Goal: Find specific page/section: Find specific page/section

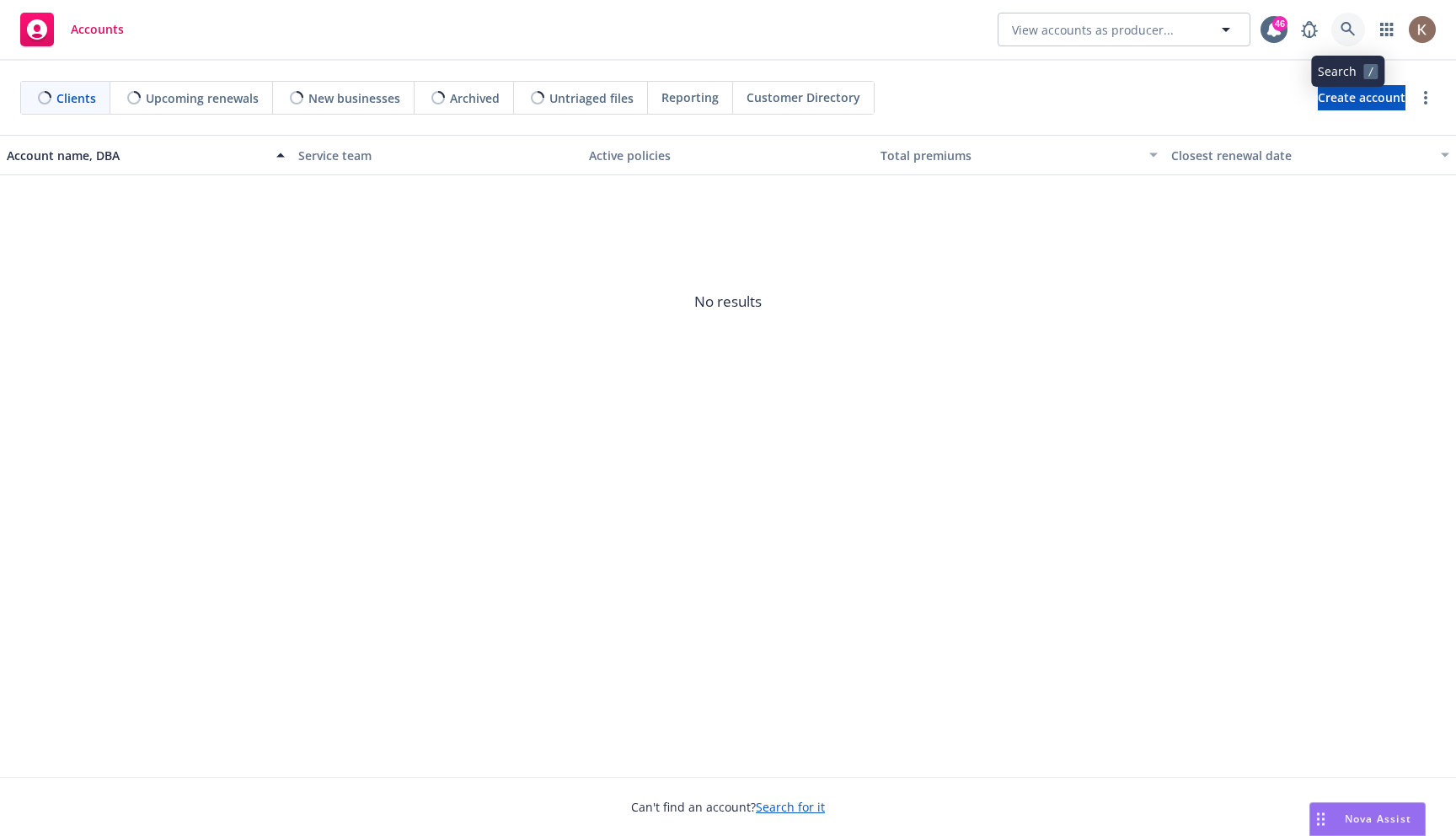
click at [1349, 39] on link at bounding box center [1347, 29] width 34 height 34
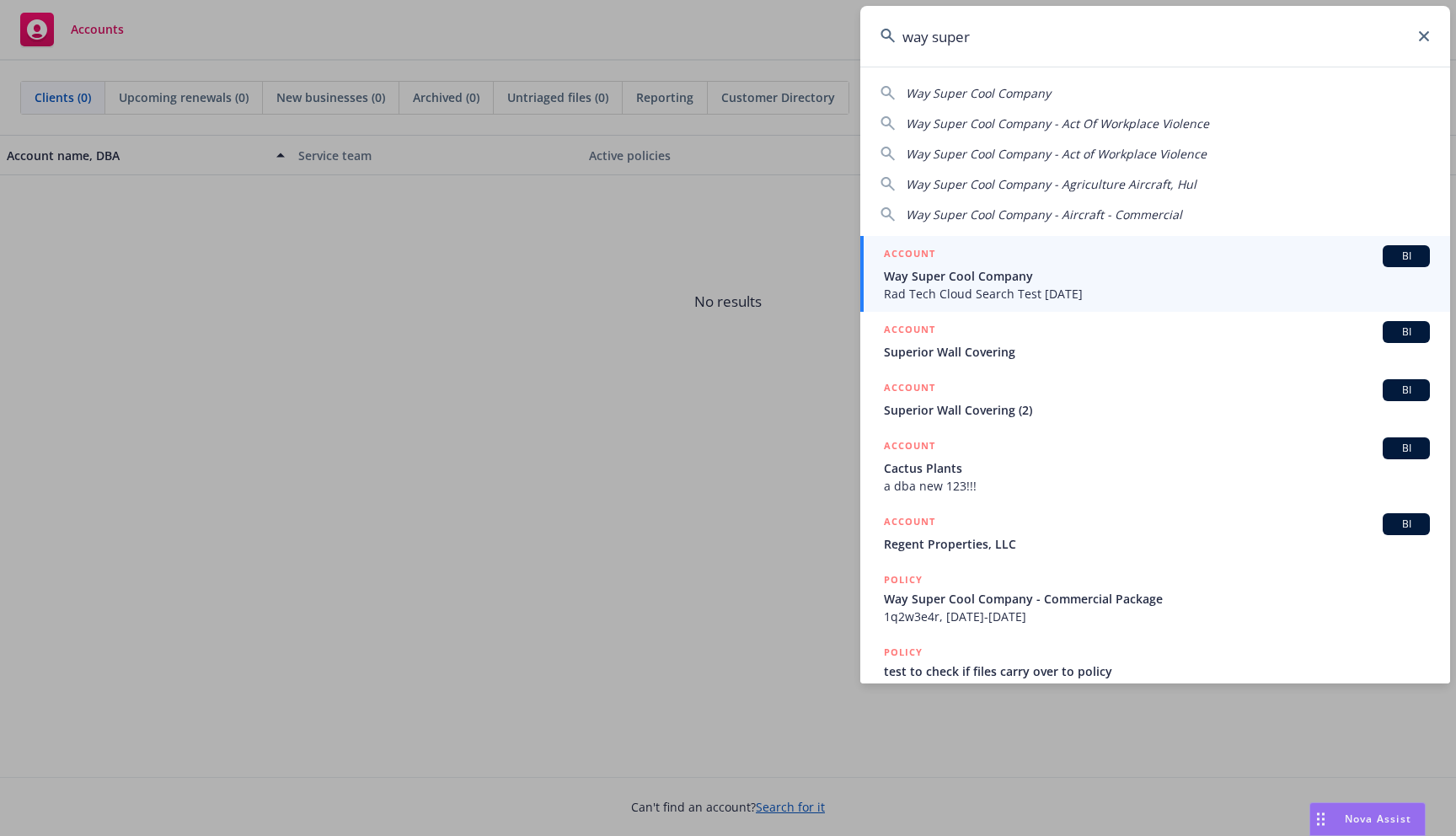
type input "way super"
click at [1053, 289] on span "Rad Tech Cloud Search Test [DATE]" at bounding box center [1156, 294] width 546 height 17
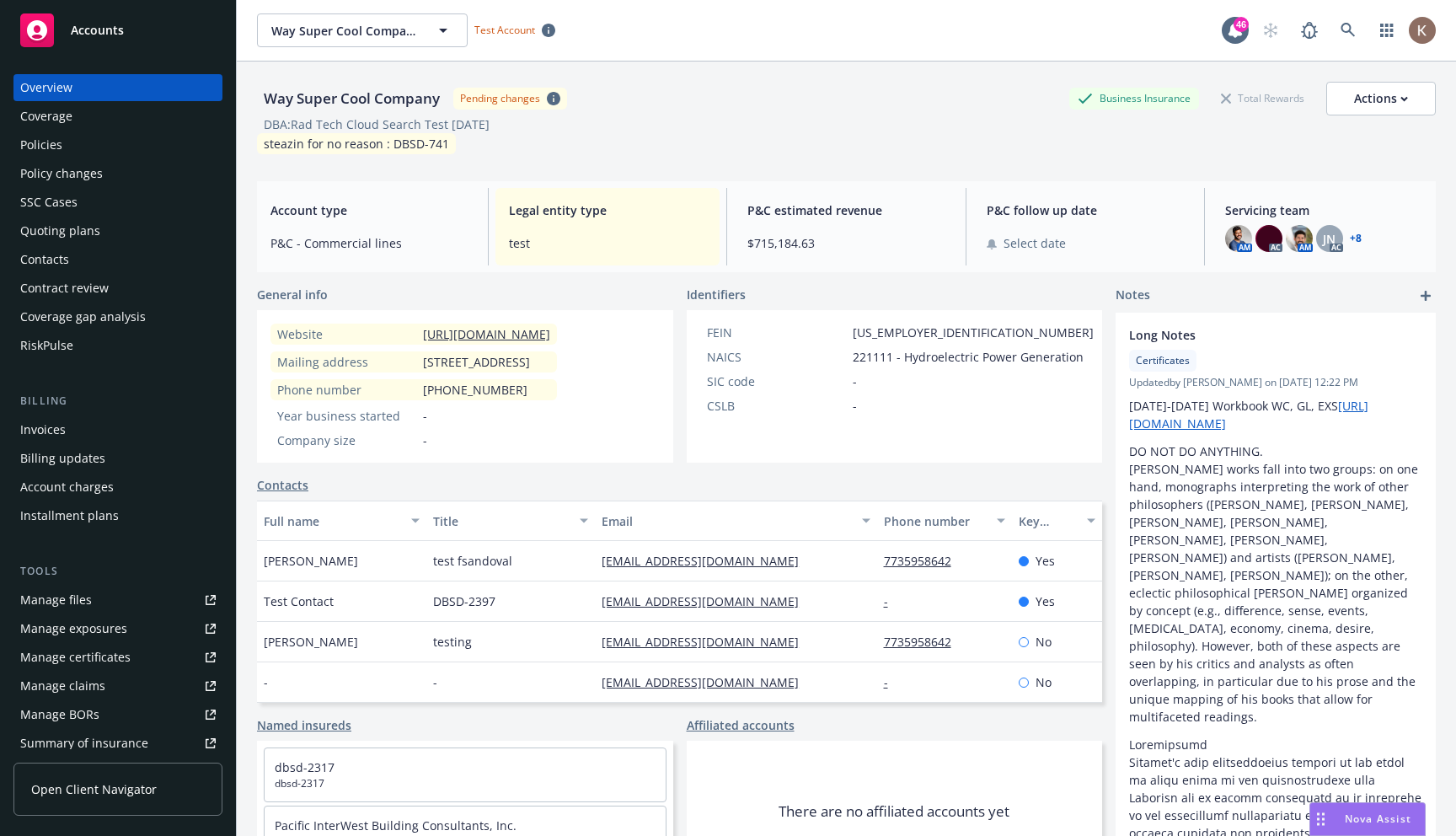
click at [46, 652] on div "Manage certificates" at bounding box center [75, 657] width 110 height 27
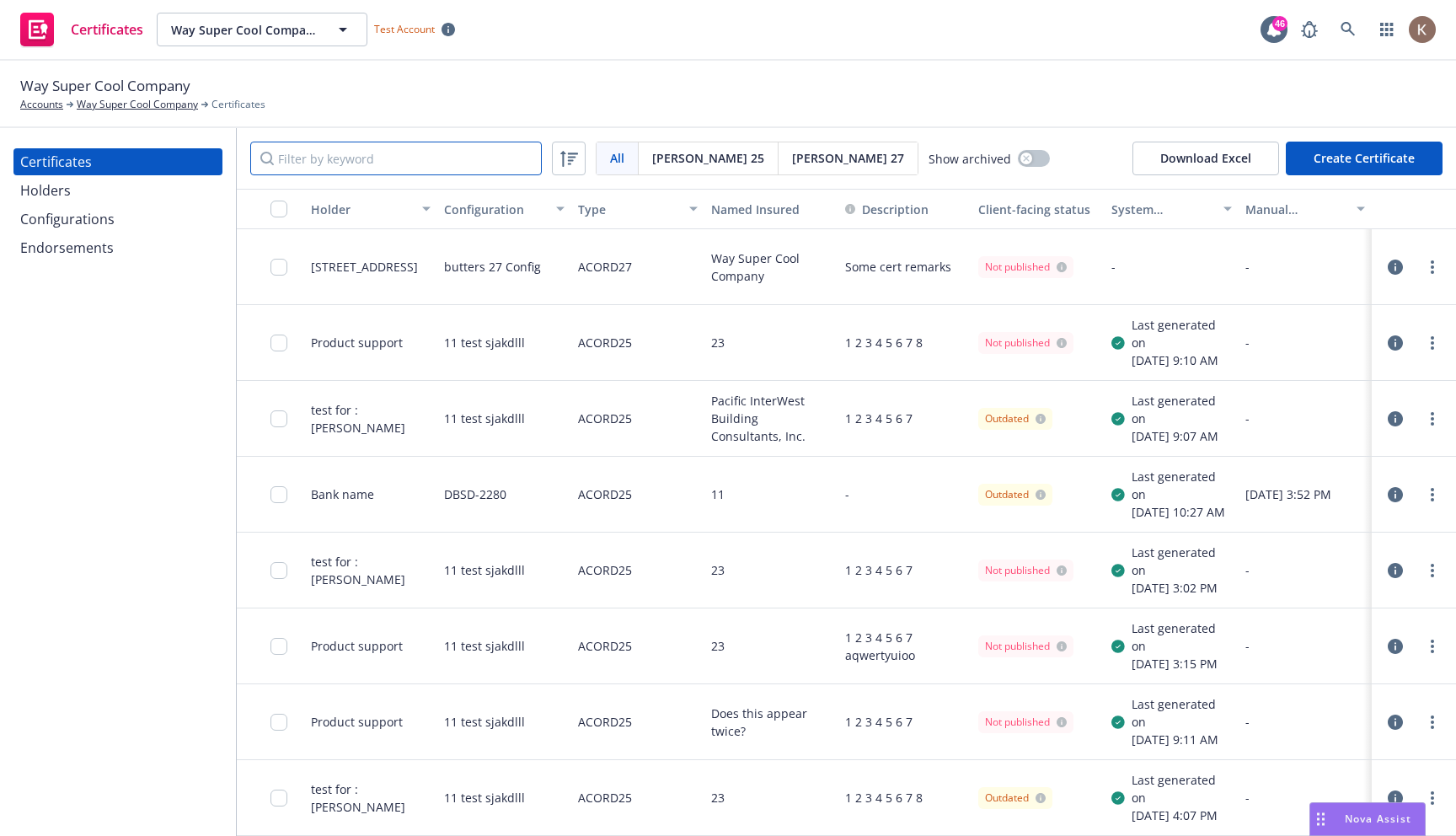
click at [346, 162] on input "Filter by keyword" at bounding box center [397, 158] width 292 height 34
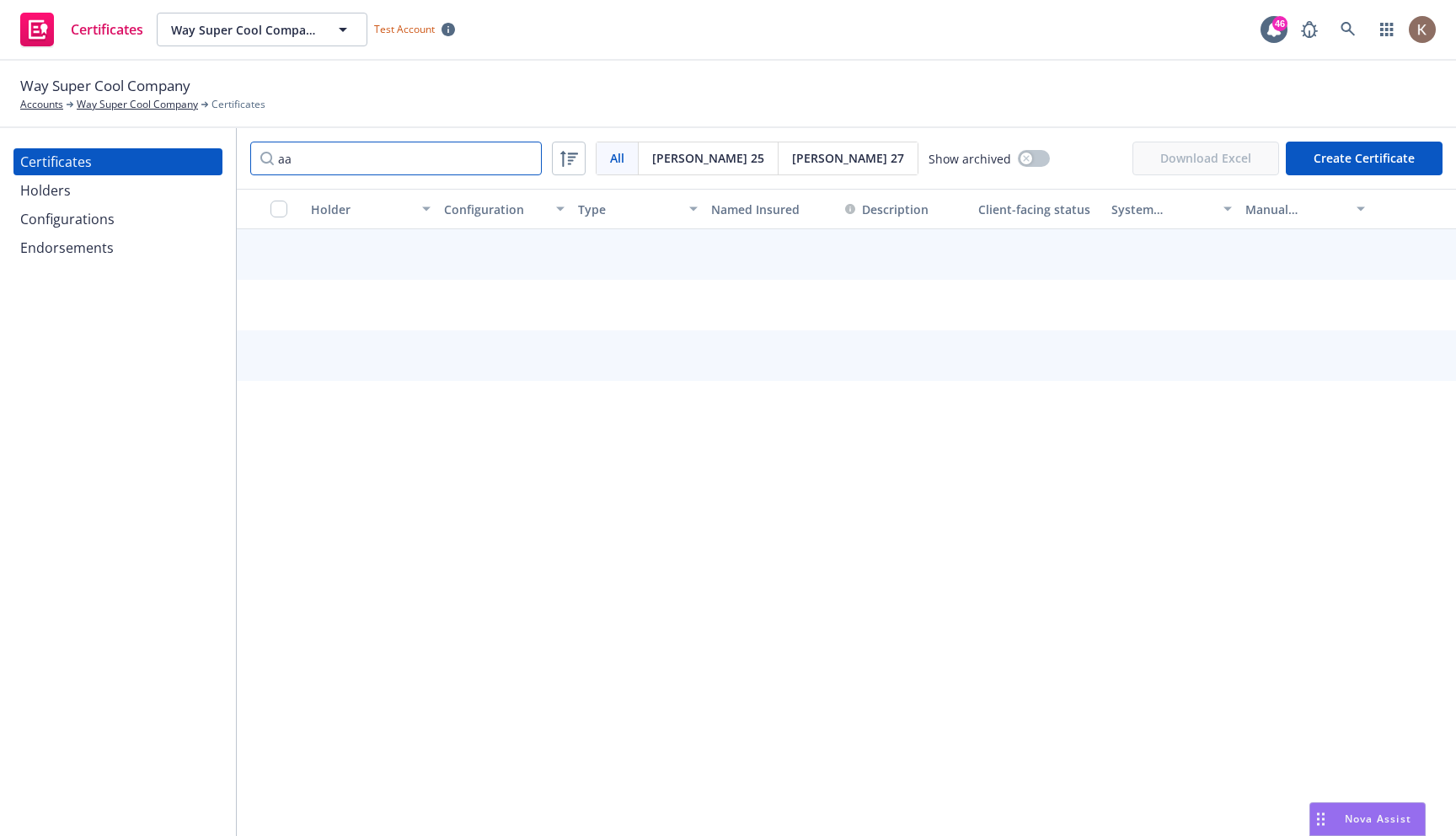
type input "a"
click at [461, 100] on div "Way Super Cool Company Accounts Way Super Cool Company Certificates" at bounding box center [728, 93] width 1416 height 37
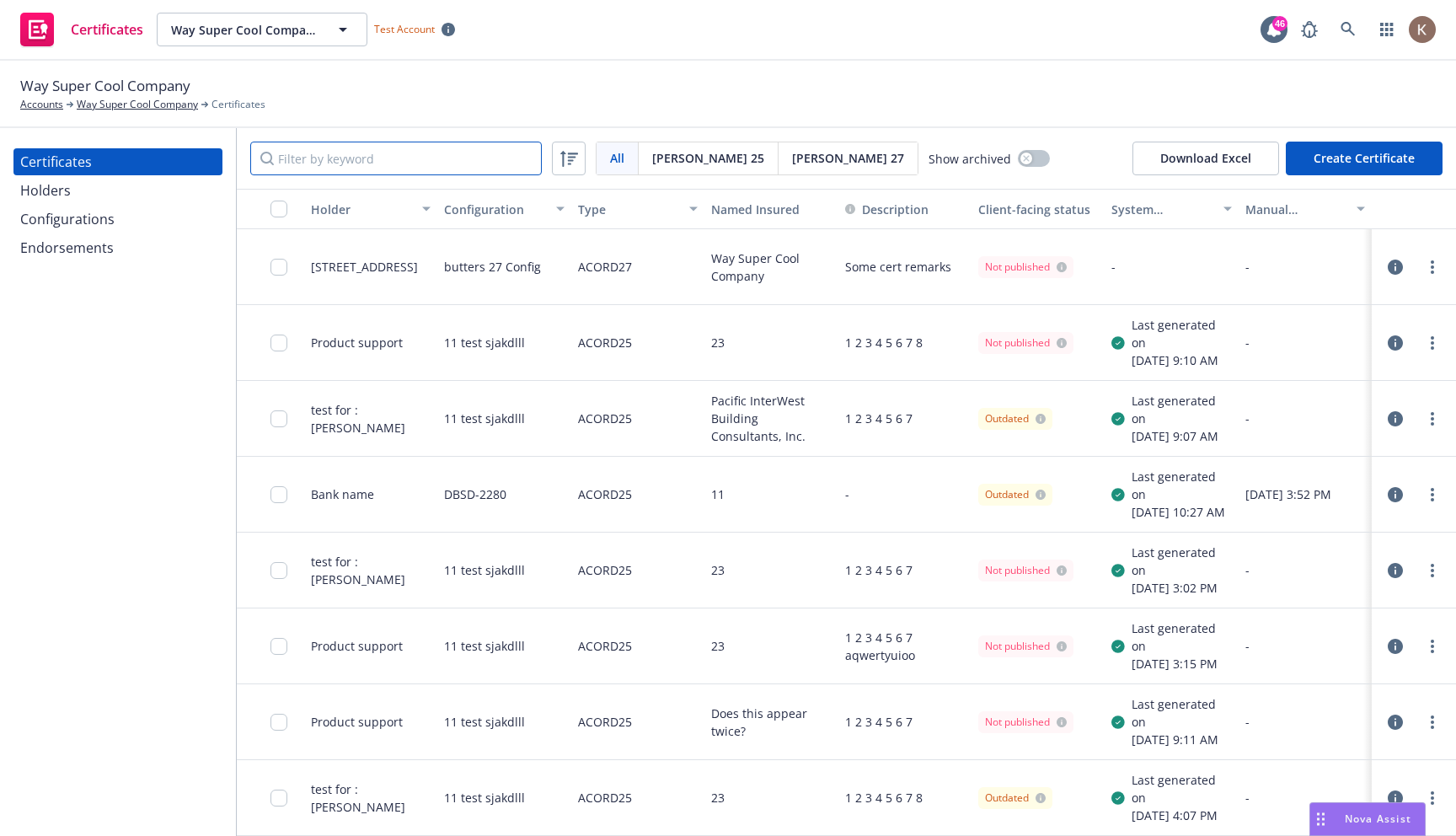
click at [376, 162] on input "Filter by keyword" at bounding box center [397, 158] width 292 height 34
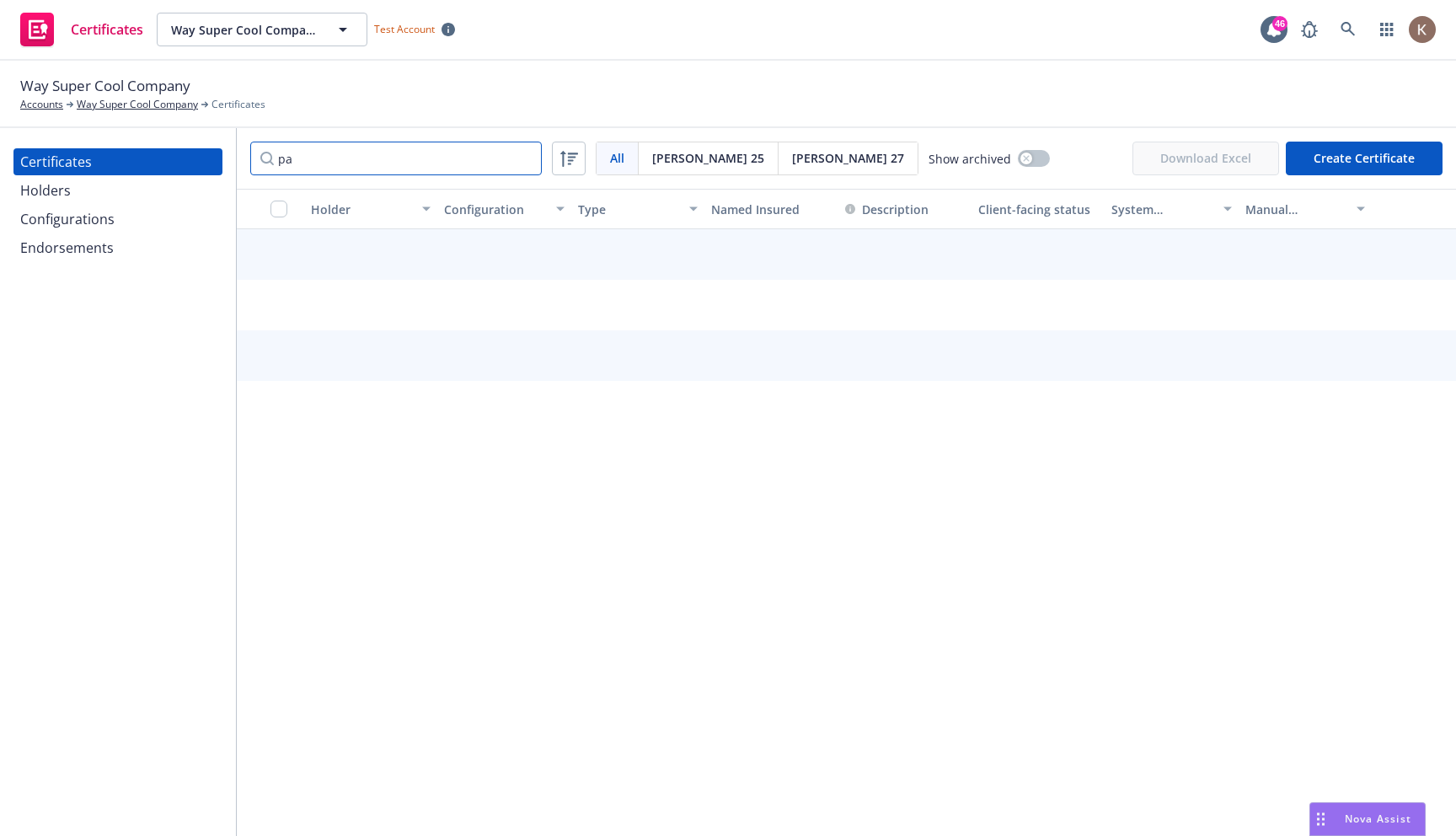
type input "p"
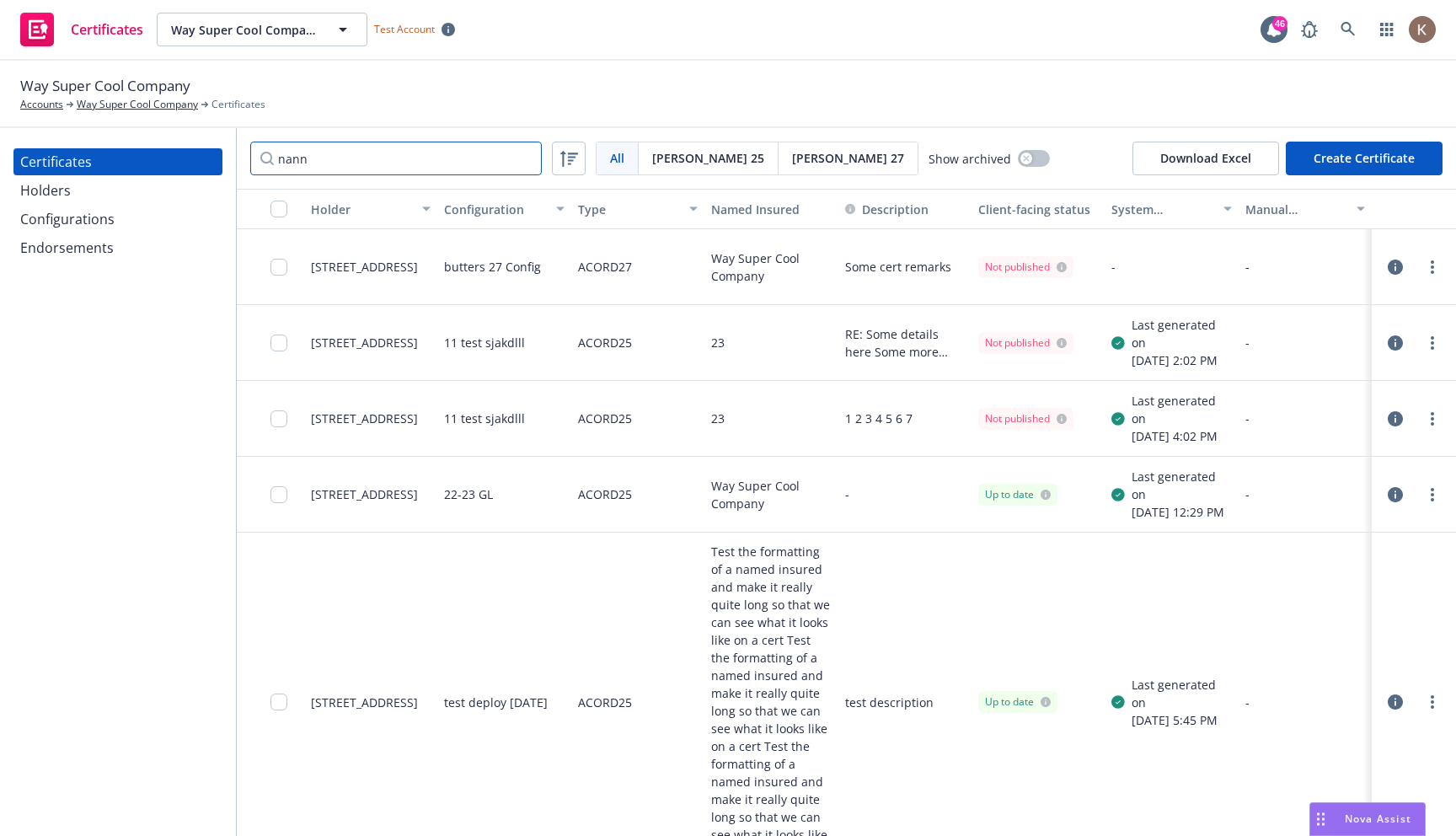
type input "nann"
click at [1353, 33] on icon at bounding box center [1348, 30] width 15 height 15
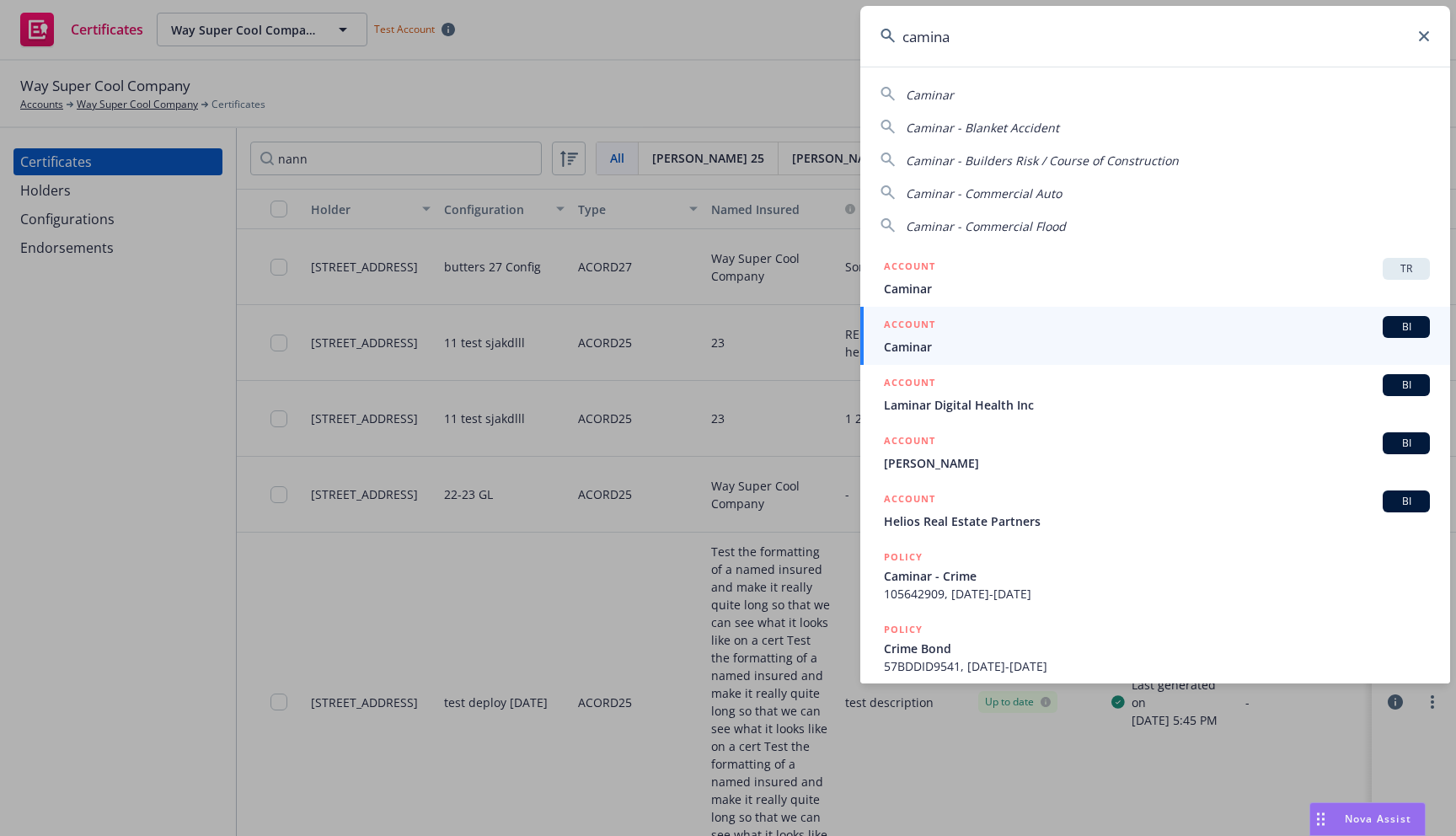
type input "camina"
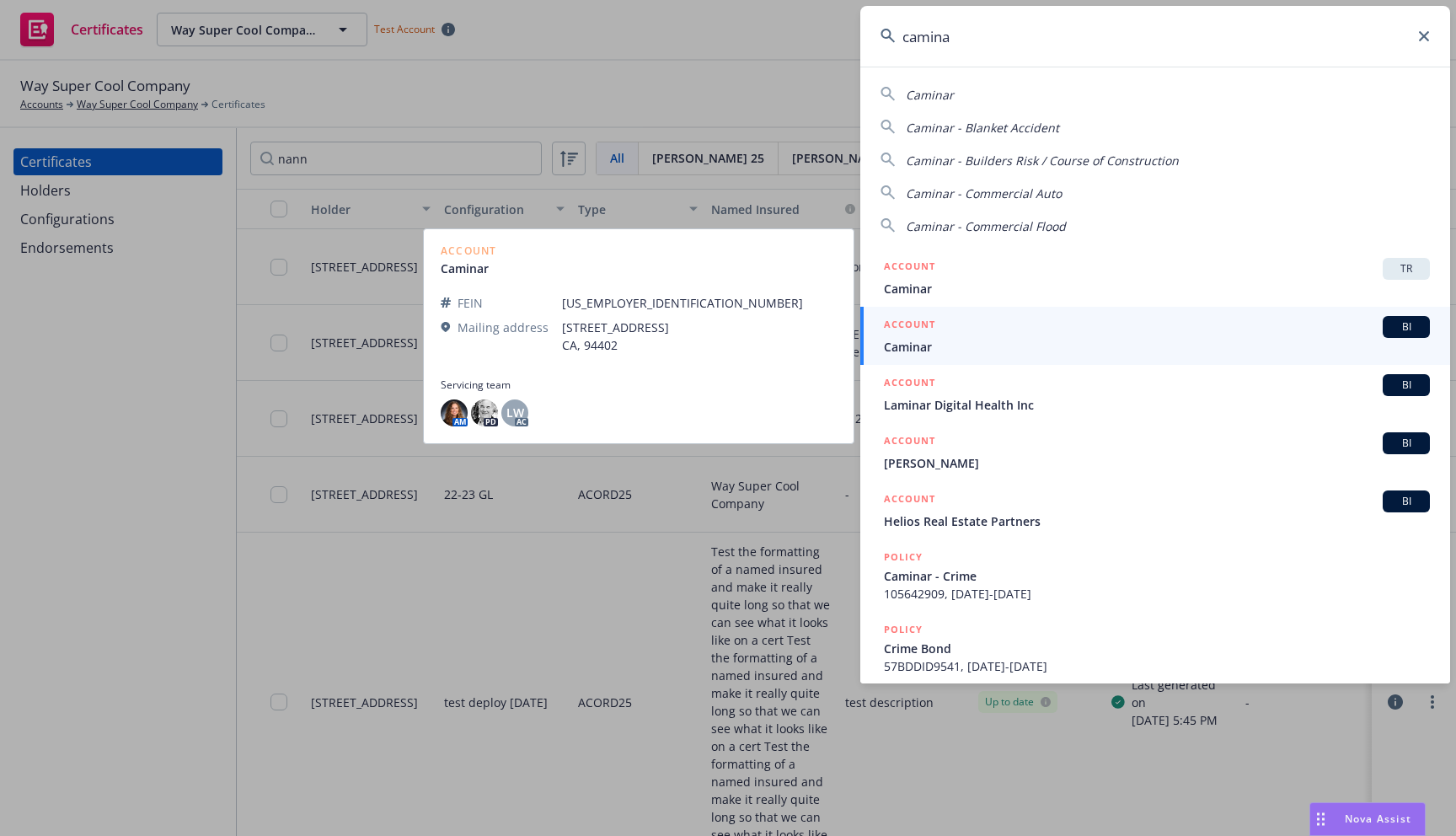
click at [1145, 343] on span "Caminar" at bounding box center [1156, 347] width 546 height 17
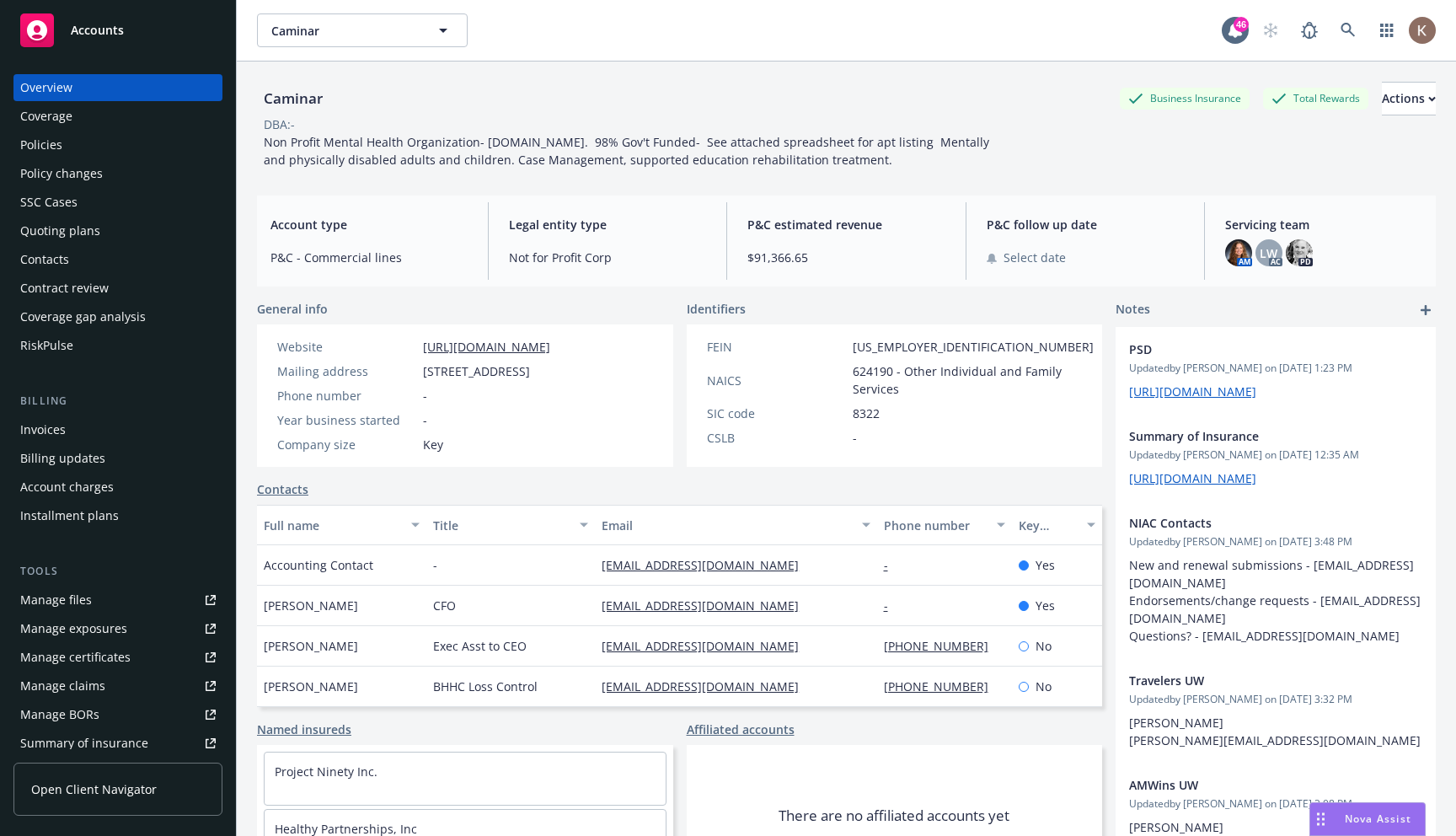
click at [120, 652] on div "Manage certificates" at bounding box center [75, 657] width 110 height 27
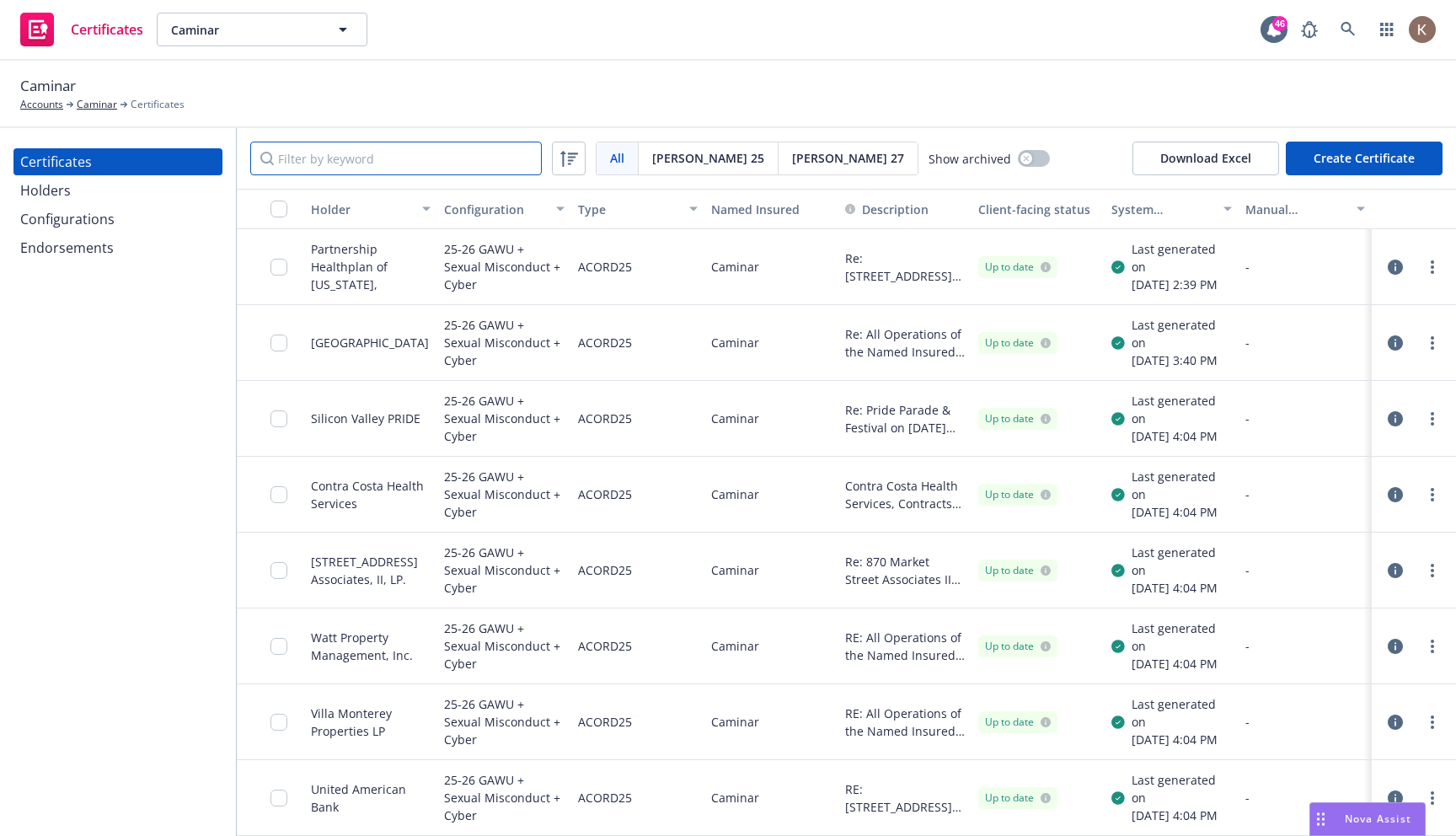
click at [326, 168] on input "Filter by keyword" at bounding box center [397, 158] width 292 height 34
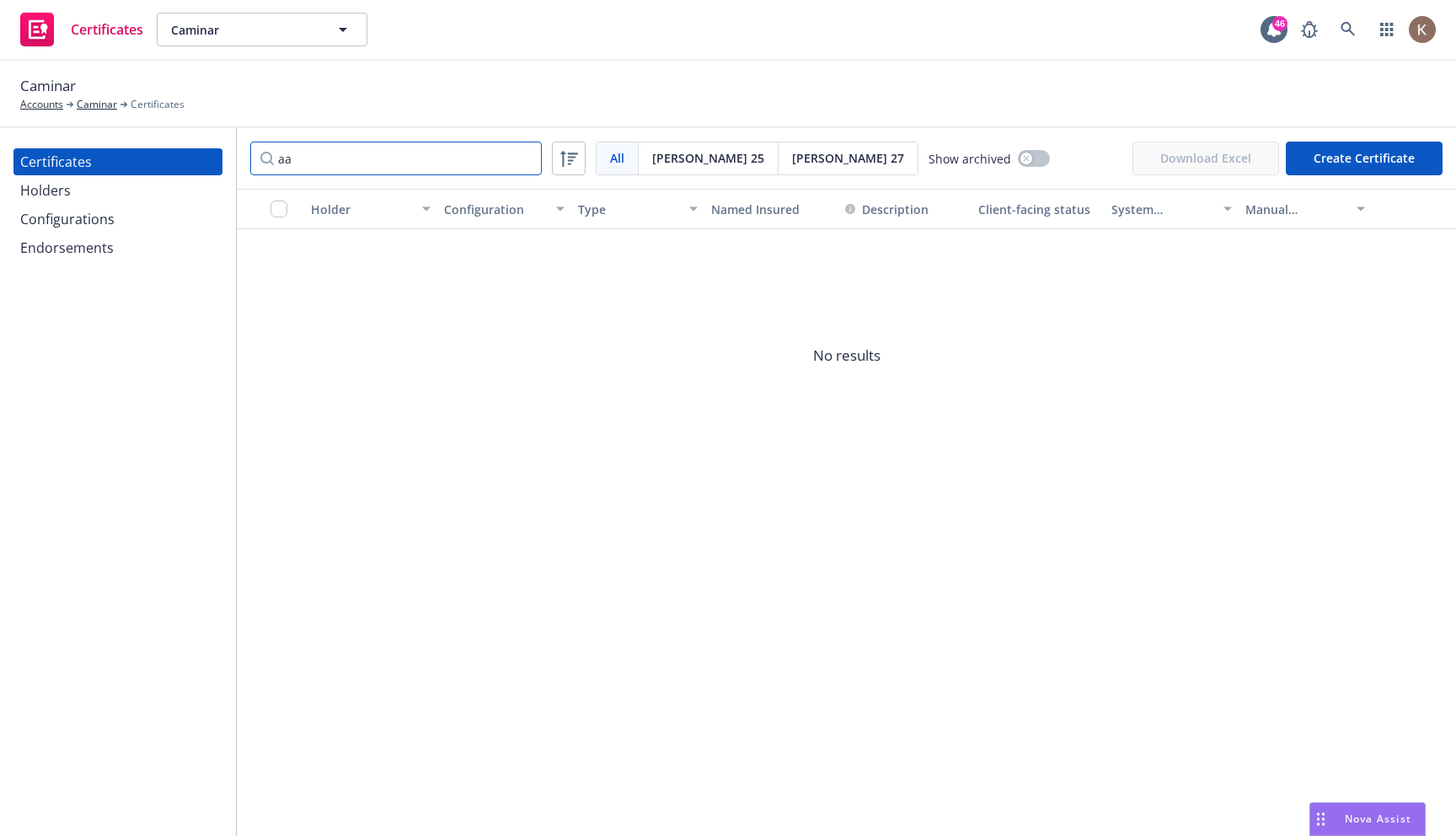
type input "a"
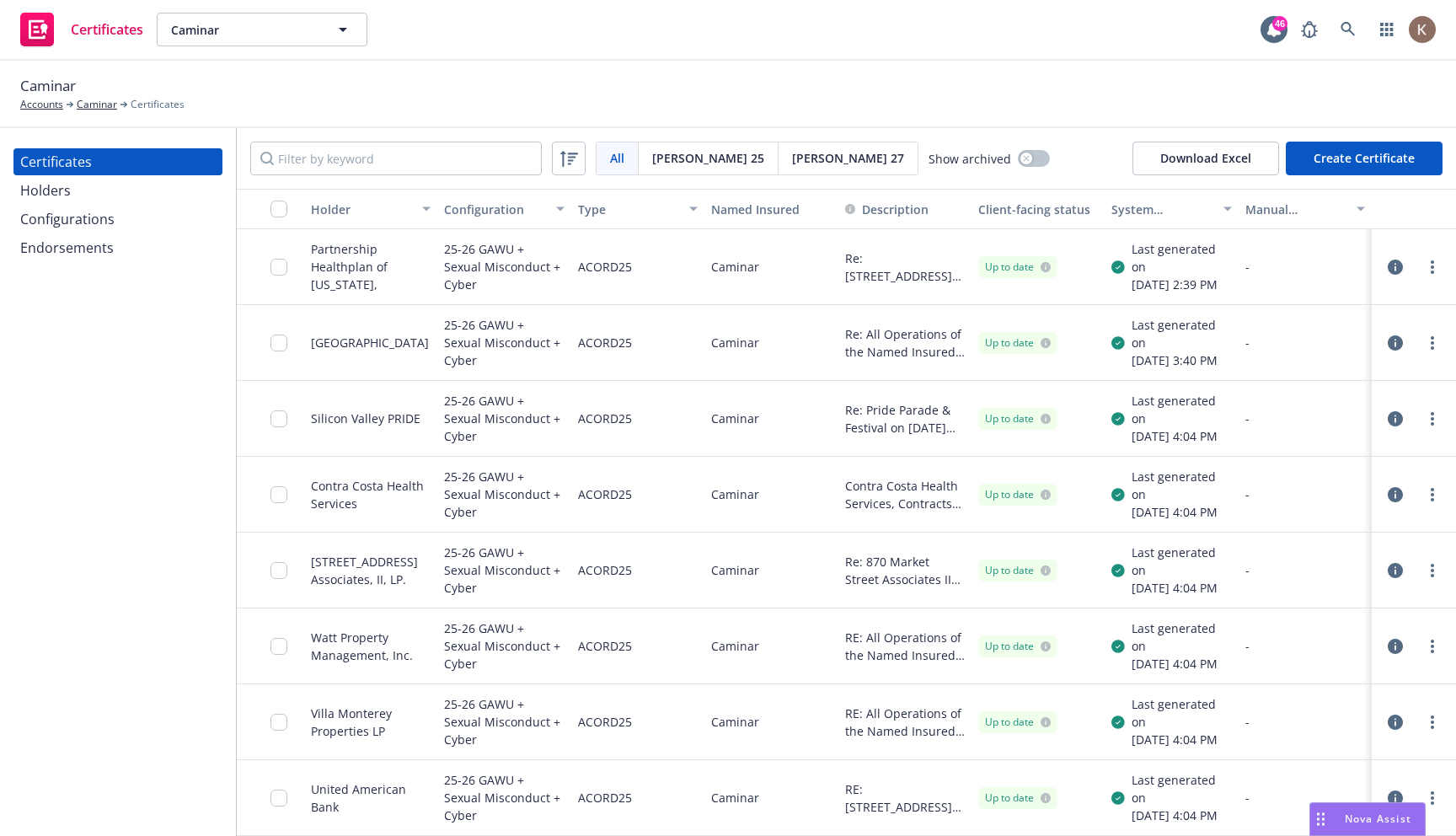
click at [153, 494] on div "Certificates Holders Configurations Endorsements" at bounding box center [118, 481] width 236 height 708
click at [395, 157] on input "Filter by keyword" at bounding box center [397, 158] width 292 height 34
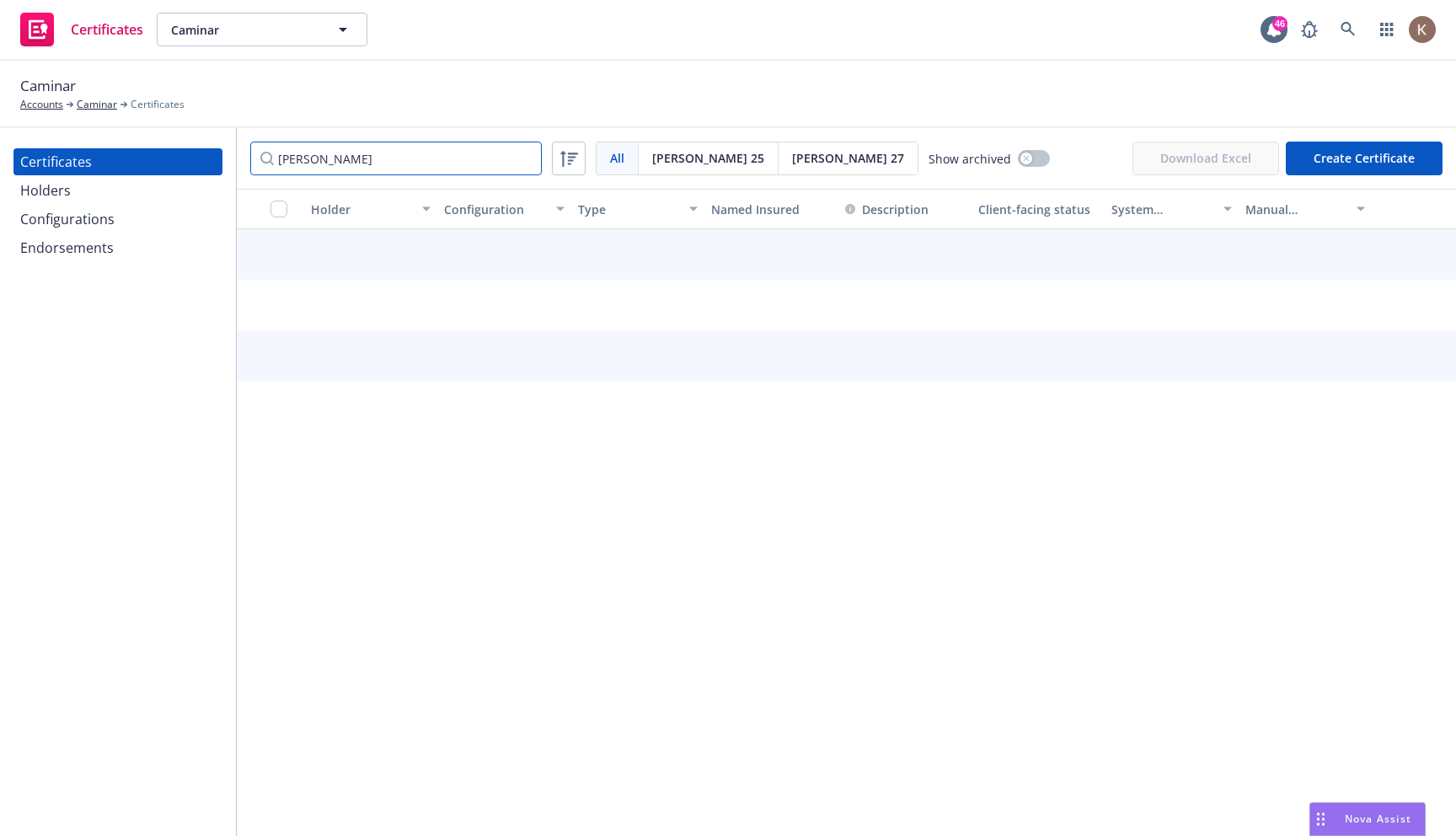
type input "jose"
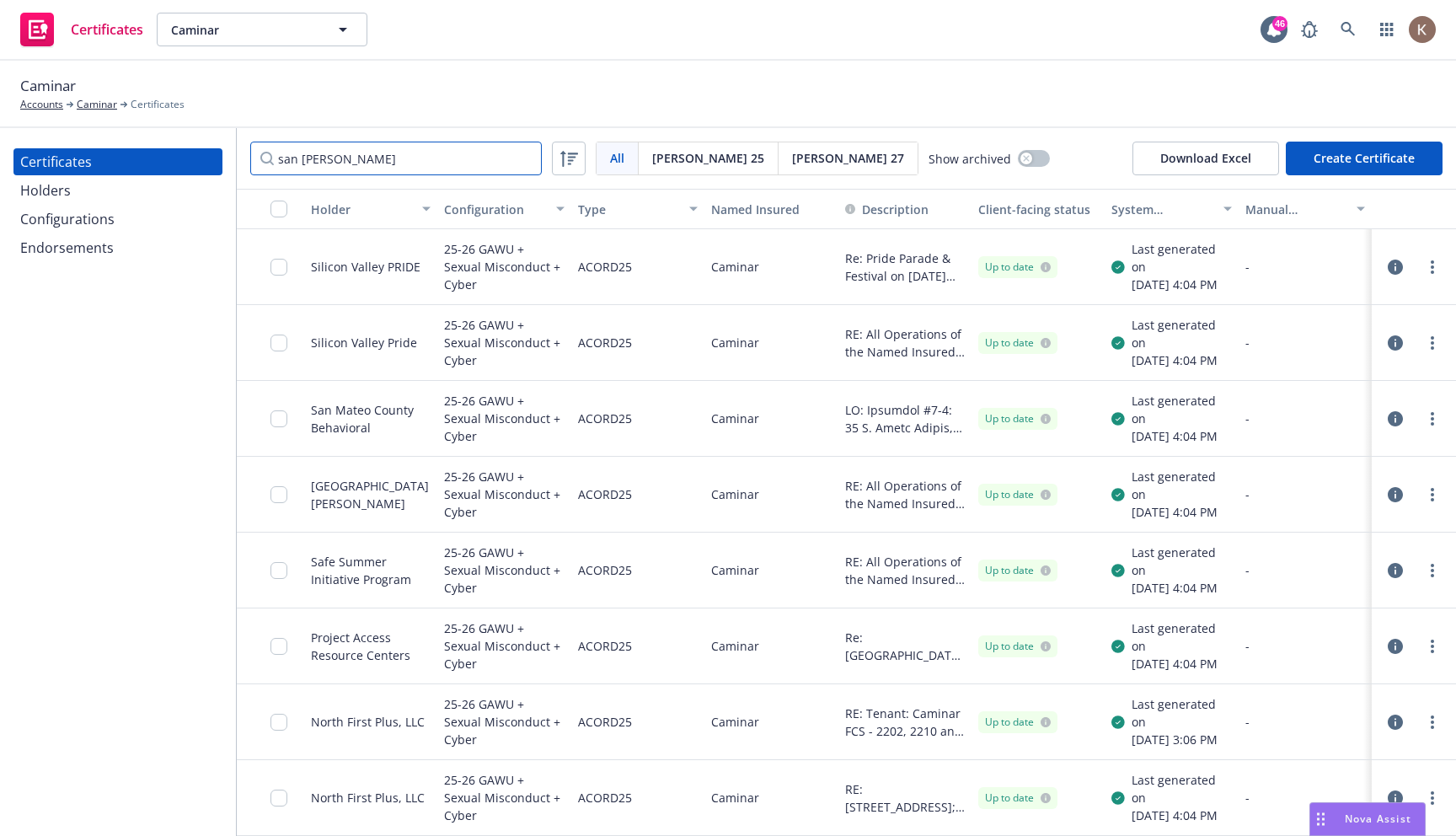
type input "san jose"
